Goal: Information Seeking & Learning: Compare options

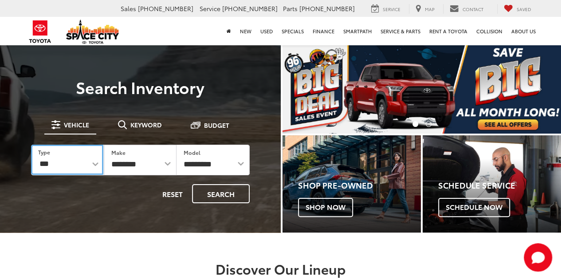
click at [67, 160] on select "*** *** **** *********" at bounding box center [67, 160] width 72 height 30
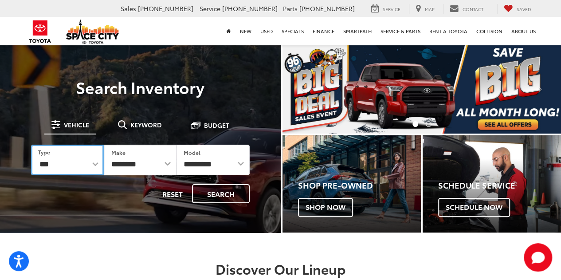
select select "******"
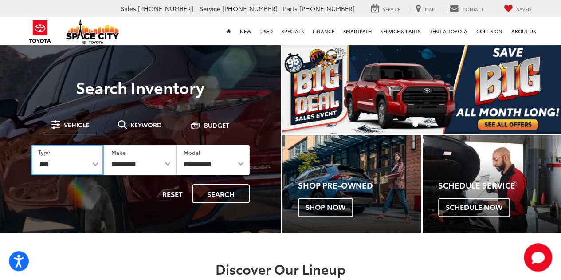
click at [31, 145] on select "*** *** **** *********" at bounding box center [67, 160] width 73 height 31
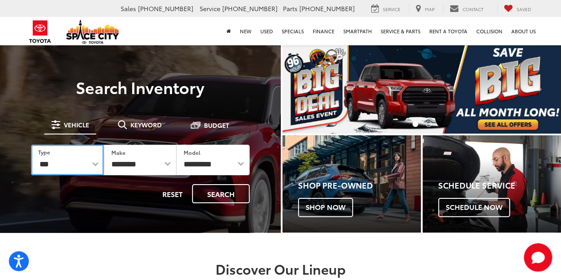
select select "******"
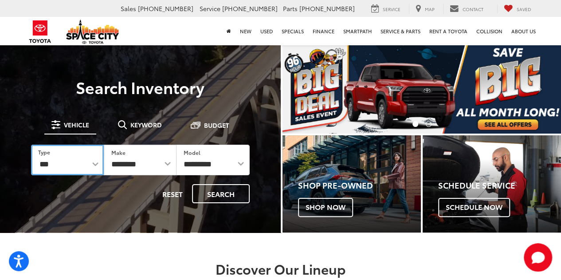
select select
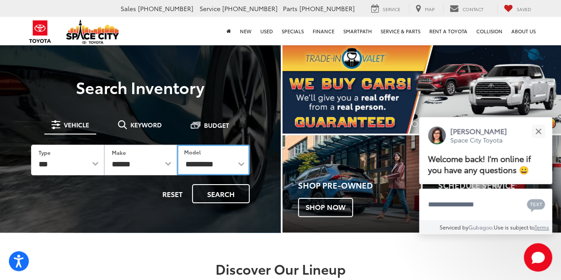
click at [219, 169] on select "**********" at bounding box center [213, 160] width 73 height 31
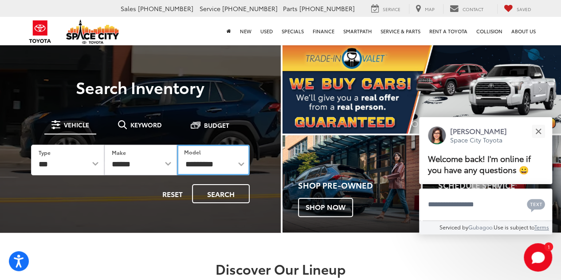
click at [219, 169] on select "**********" at bounding box center [213, 160] width 73 height 31
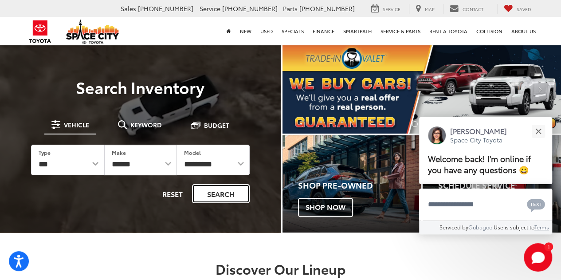
click at [222, 192] on button "Search" at bounding box center [221, 193] width 58 height 19
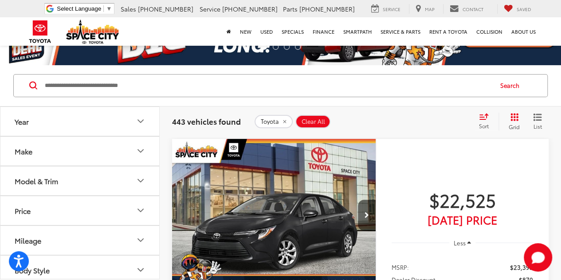
scroll to position [38, 0]
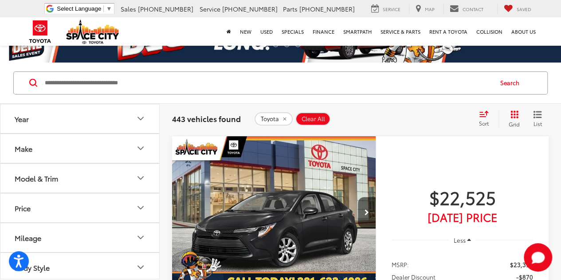
click at [348, 232] on img "2025 Toyota Corolla LE 0" at bounding box center [274, 212] width 205 height 153
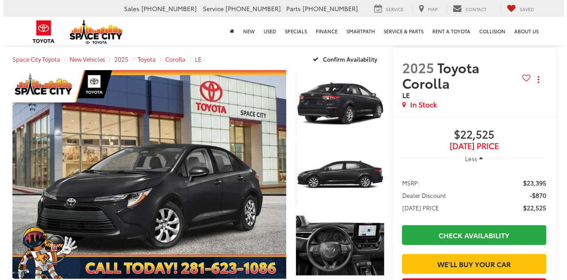
scroll to position [81, 0]
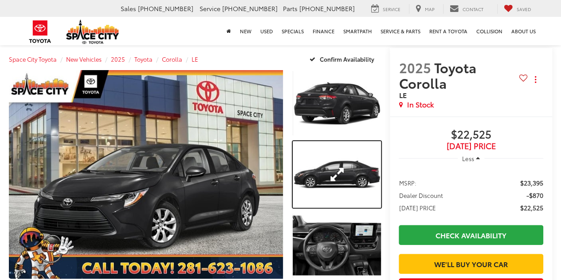
click at [352, 168] on link "Expand Photo 2" at bounding box center [337, 174] width 88 height 66
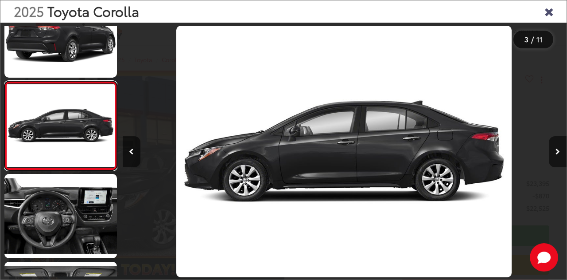
scroll to position [0, 0]
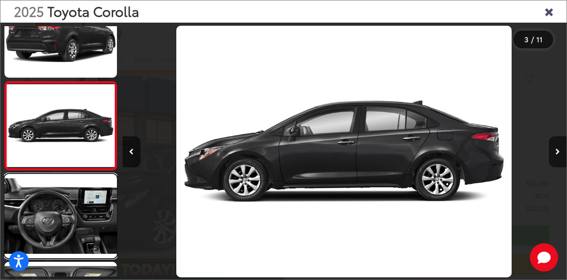
click at [68, 208] on link at bounding box center [60, 216] width 113 height 84
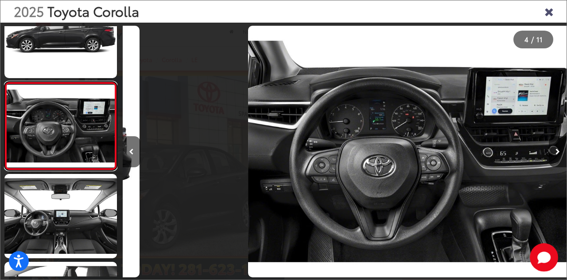
scroll to position [0, 1334]
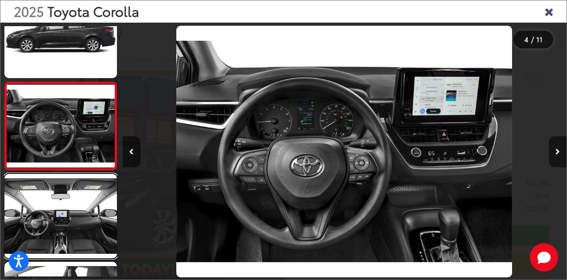
click at [91, 228] on link at bounding box center [60, 216] width 113 height 84
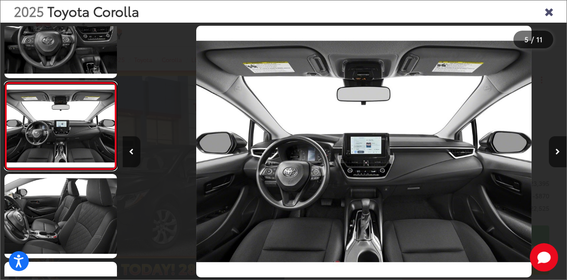
scroll to position [0, 1779]
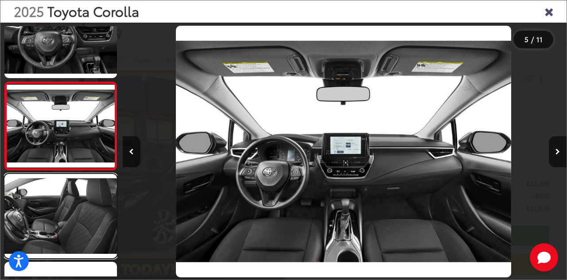
click at [89, 226] on link at bounding box center [60, 216] width 113 height 84
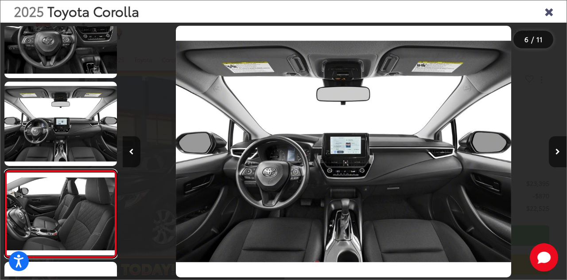
scroll to position [384, 0]
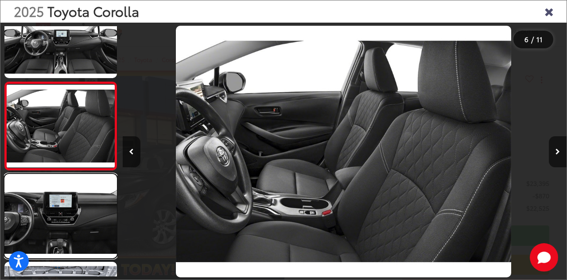
click at [92, 220] on link at bounding box center [60, 216] width 113 height 84
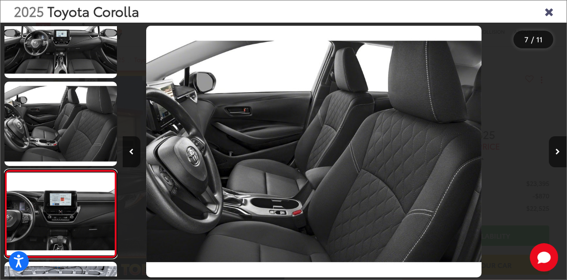
scroll to position [473, 0]
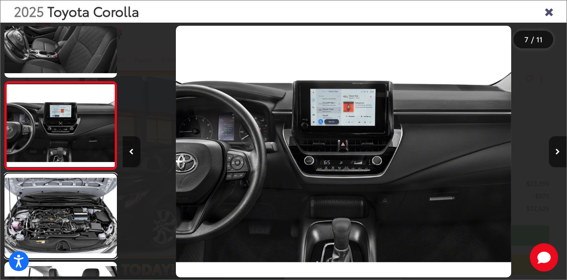
click at [95, 221] on link at bounding box center [60, 215] width 113 height 84
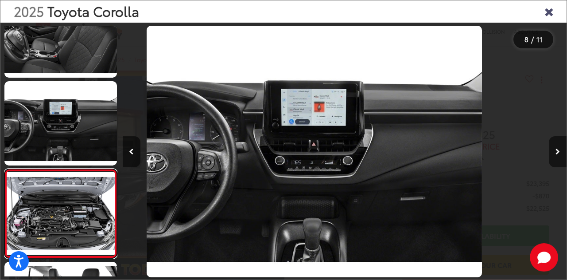
scroll to position [560, 0]
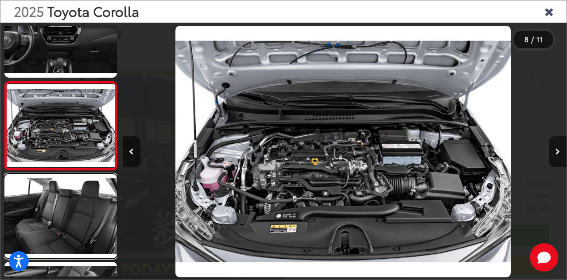
click at [94, 239] on link at bounding box center [60, 216] width 113 height 84
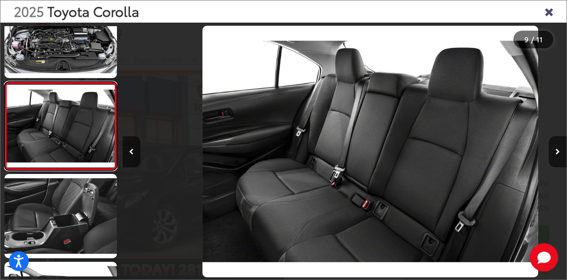
scroll to position [0, 3557]
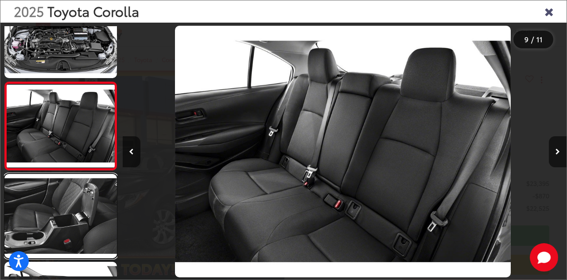
click at [90, 235] on link at bounding box center [60, 216] width 113 height 84
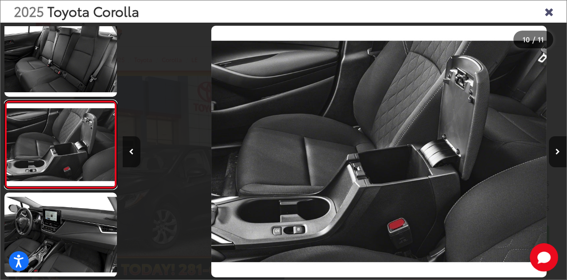
scroll to position [0, 4001]
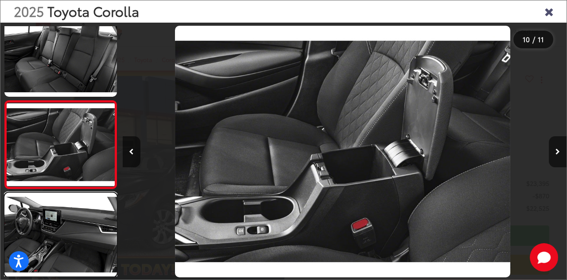
click at [91, 239] on link at bounding box center [60, 234] width 113 height 84
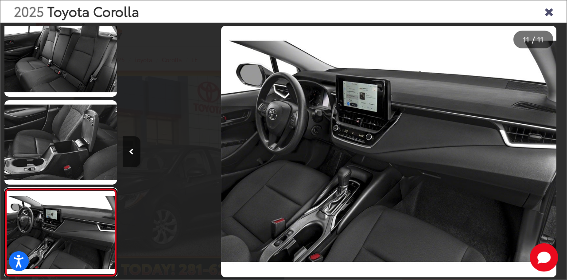
scroll to position [0, 4446]
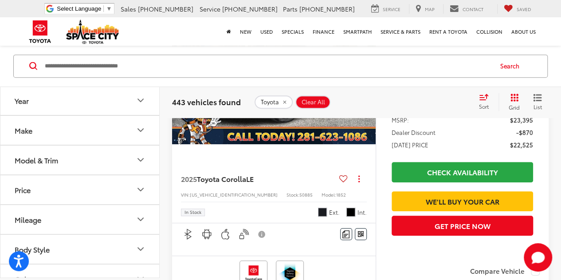
scroll to position [193, 0]
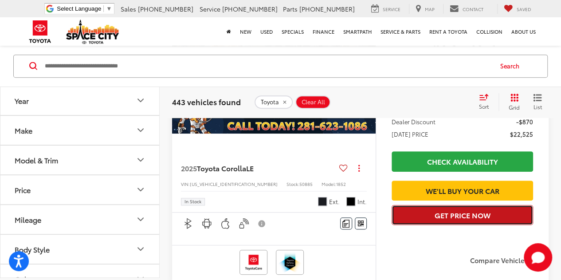
click at [471, 225] on button "Get Price Now" at bounding box center [461, 215] width 141 height 20
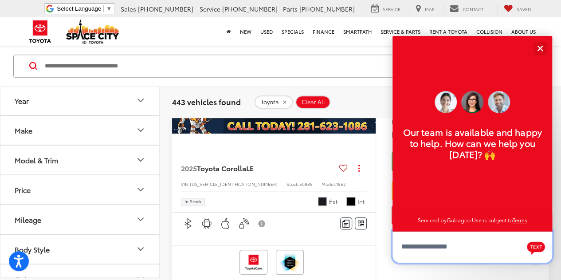
scroll to position [11, 0]
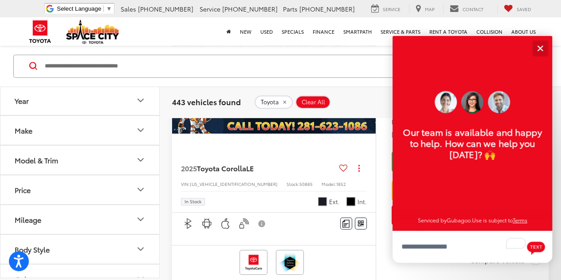
click at [540, 47] on button "Close" at bounding box center [539, 48] width 19 height 19
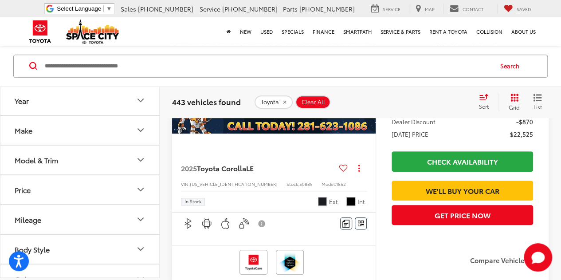
click at [391, 176] on capital-one-entry-button at bounding box center [391, 176] width 0 height 0
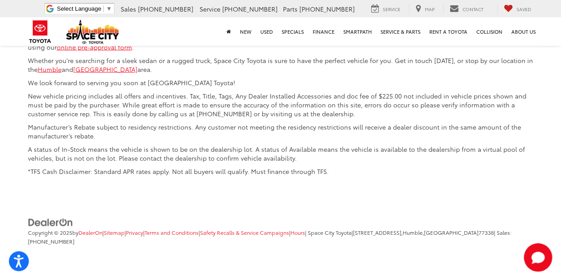
scroll to position [4227, 0]
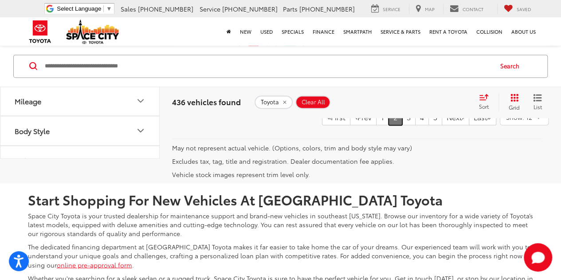
scroll to position [3947, 0]
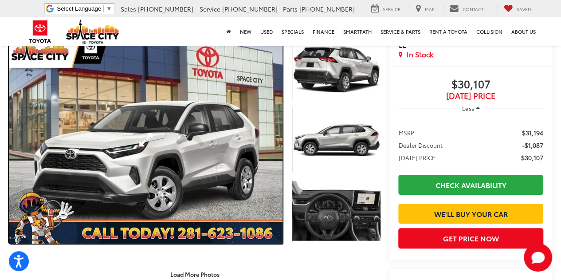
click at [142, 138] on link "Expand Photo 0" at bounding box center [146, 139] width 274 height 208
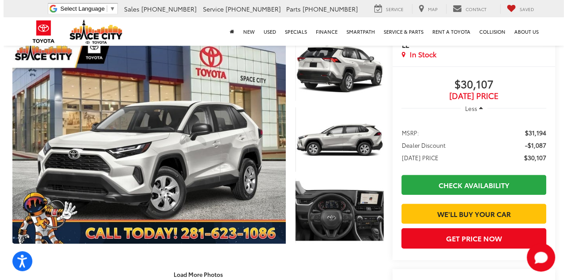
scroll to position [116, 0]
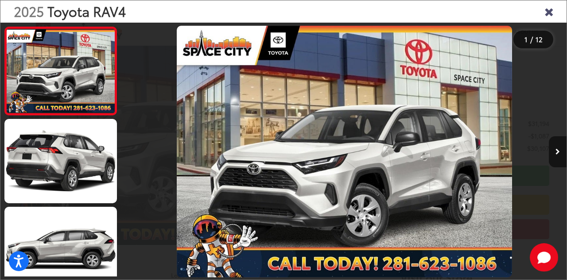
click at [553, 153] on button "Next image" at bounding box center [558, 151] width 18 height 31
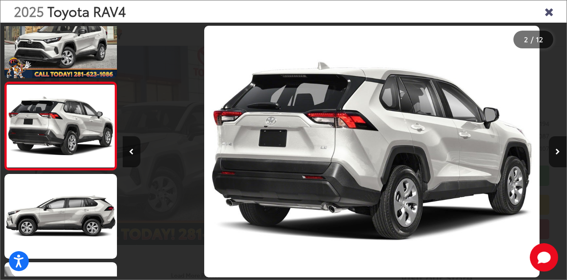
scroll to position [0, 444]
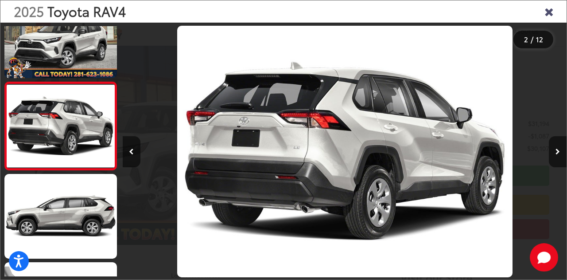
click at [553, 153] on button "Next image" at bounding box center [558, 151] width 18 height 31
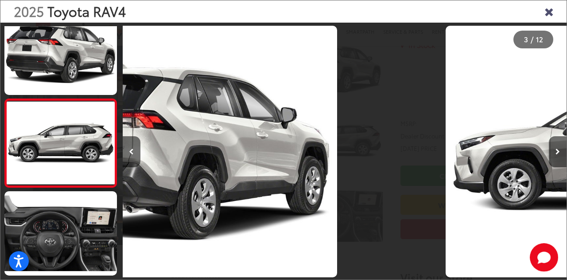
scroll to position [121, 0]
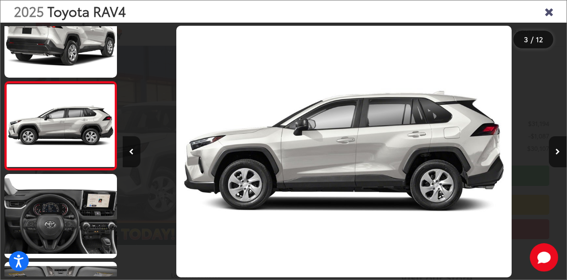
click at [553, 153] on button "Next image" at bounding box center [558, 151] width 18 height 31
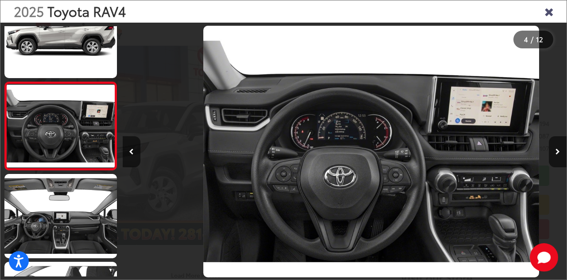
scroll to position [0, 1334]
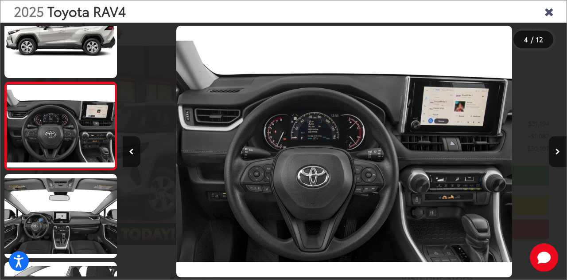
click at [553, 153] on button "Next image" at bounding box center [558, 151] width 18 height 31
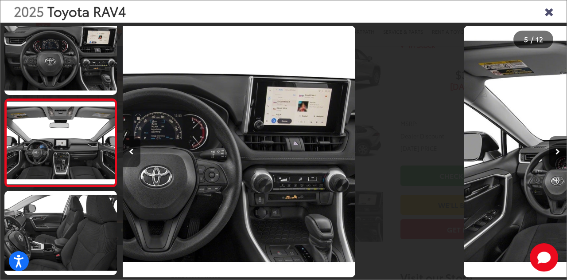
scroll to position [297, 0]
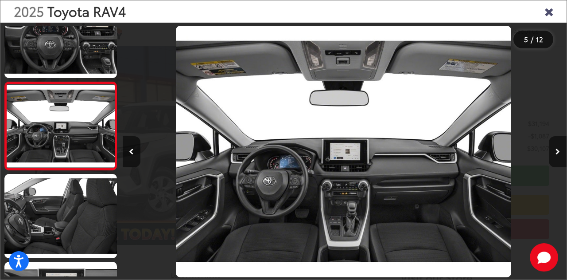
click at [553, 153] on button "Next image" at bounding box center [558, 151] width 18 height 31
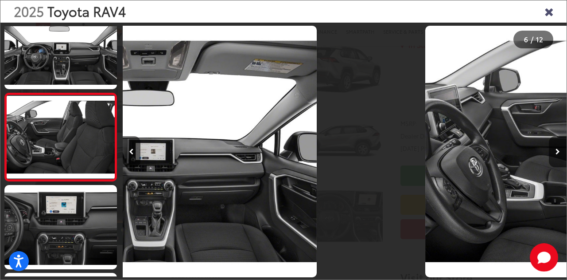
scroll to position [384, 0]
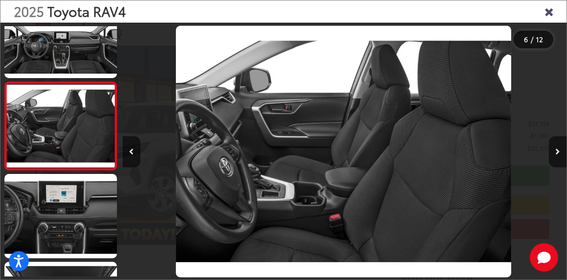
click at [553, 153] on button "Next image" at bounding box center [558, 151] width 18 height 31
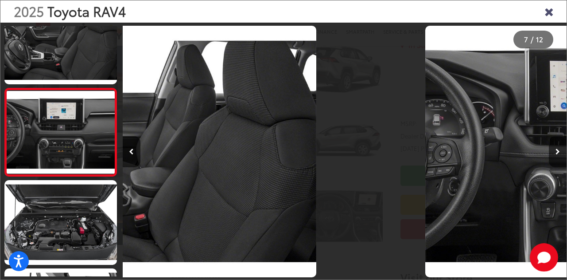
scroll to position [473, 0]
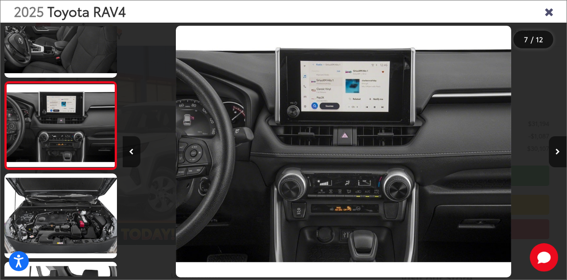
click at [553, 153] on button "Next image" at bounding box center [558, 151] width 18 height 31
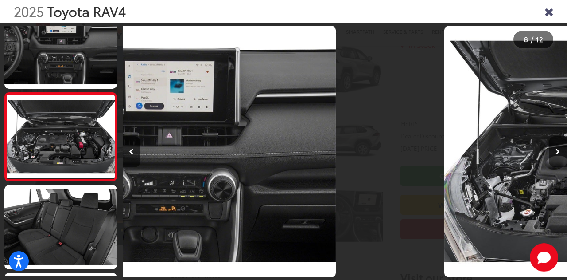
scroll to position [560, 0]
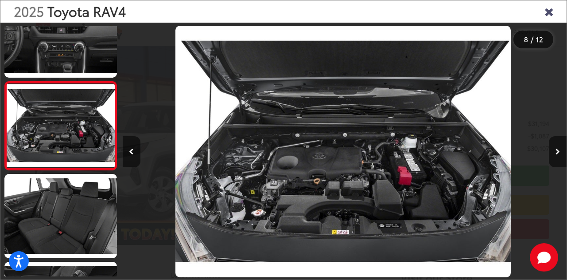
click at [553, 153] on button "Next image" at bounding box center [558, 151] width 18 height 31
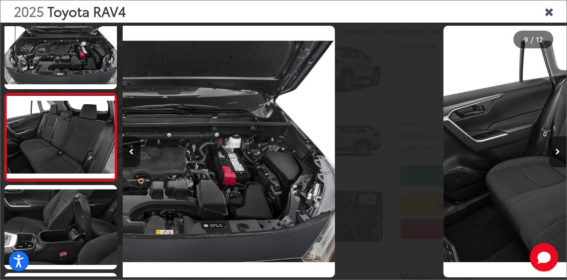
scroll to position [0, 0]
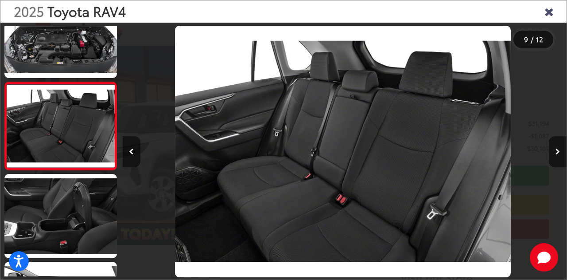
click at [553, 153] on button "Next image" at bounding box center [558, 151] width 18 height 31
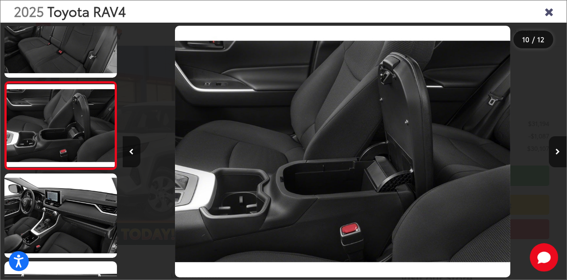
click at [553, 153] on button "Next image" at bounding box center [558, 151] width 18 height 31
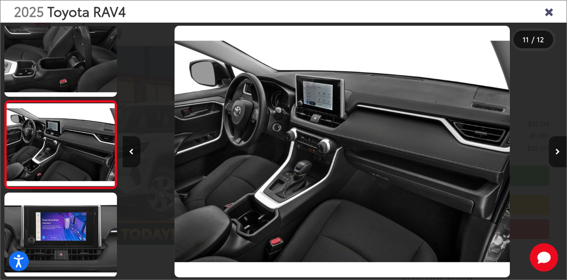
click at [551, 12] on icon "Close gallery" at bounding box center [549, 11] width 9 height 12
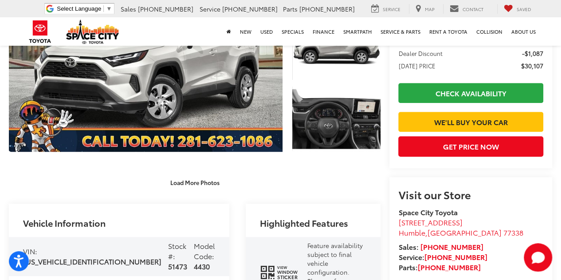
click at [398, 107] on capital-one-entry-button at bounding box center [398, 107] width 0 height 0
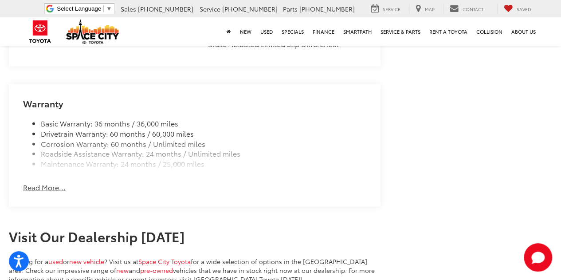
click at [51, 182] on button "Read More..." at bounding box center [44, 187] width 43 height 10
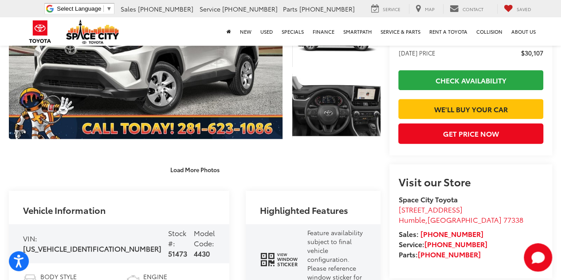
click at [398, 94] on capital-one-entry-button at bounding box center [398, 94] width 0 height 0
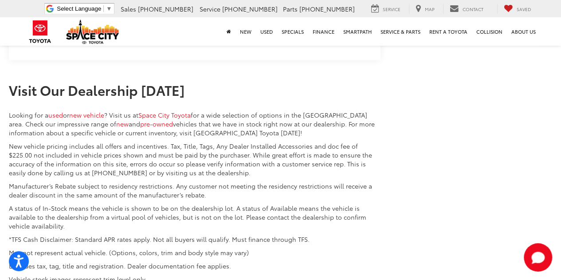
scroll to position [220, 0]
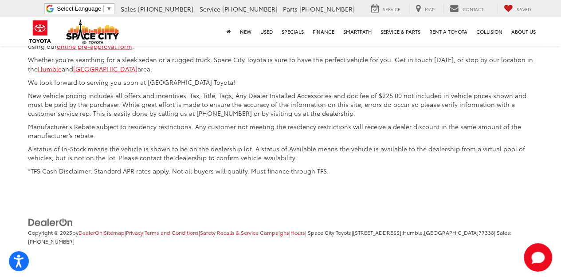
scroll to position [4232, 0]
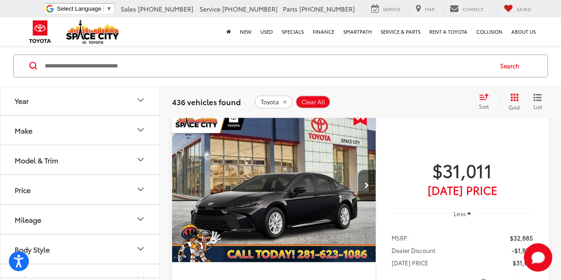
scroll to position [1017, 0]
